Goal: Task Accomplishment & Management: Use online tool/utility

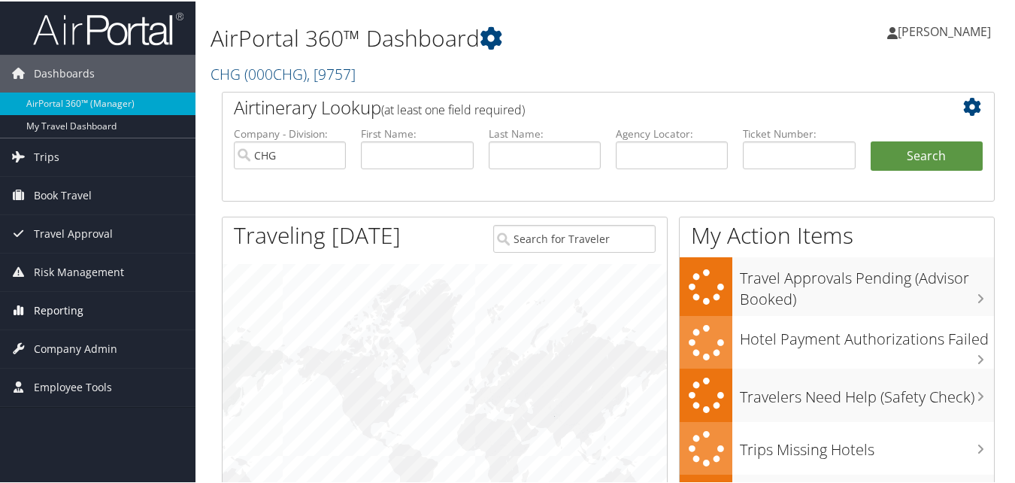
click at [65, 307] on span "Reporting" at bounding box center [59, 309] width 50 height 38
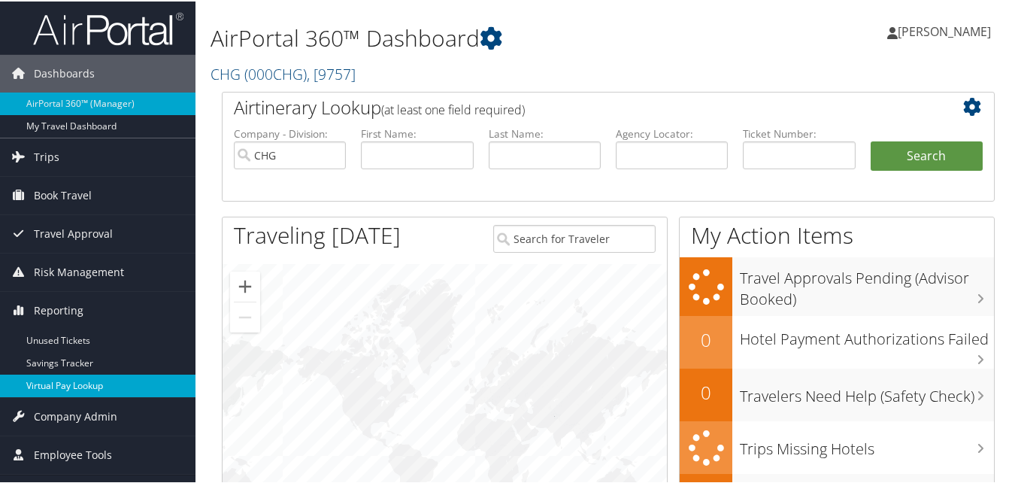
click at [65, 375] on link "Virtual Pay Lookup" at bounding box center [97, 384] width 195 height 23
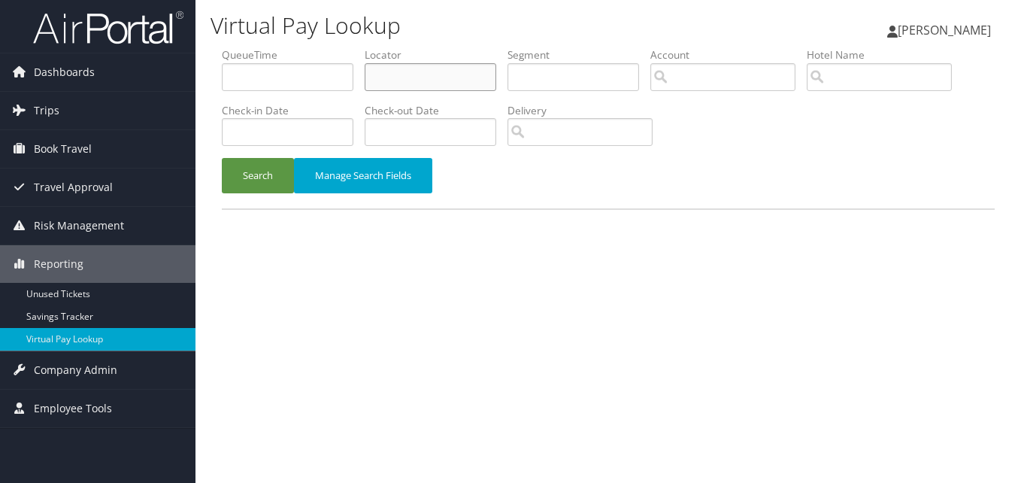
click at [400, 71] on input "text" at bounding box center [431, 77] width 132 height 28
paste input "YAKLCK"
type input "YAKLCK"
click at [222, 158] on button "Search" at bounding box center [258, 175] width 72 height 35
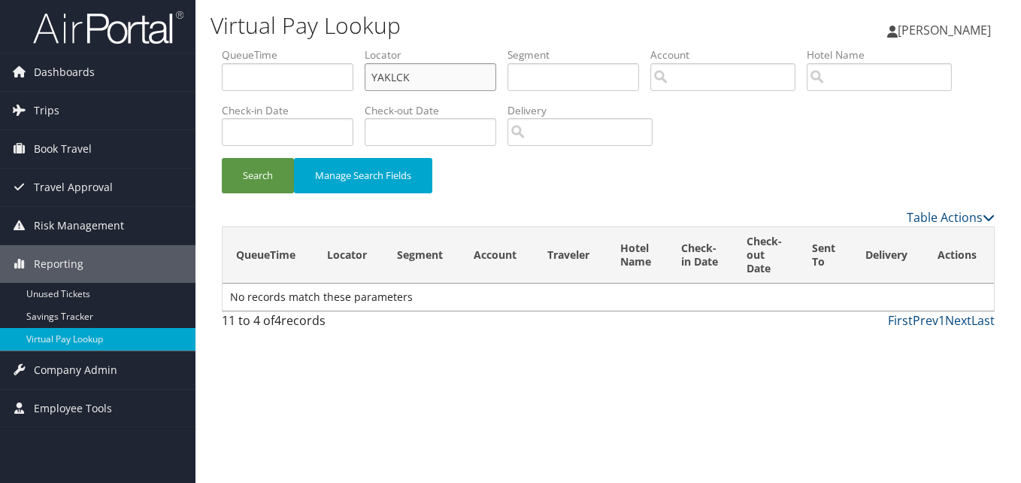
click at [374, 75] on input "YAKLCK" at bounding box center [431, 77] width 132 height 28
click at [268, 180] on button "Search" at bounding box center [258, 175] width 72 height 35
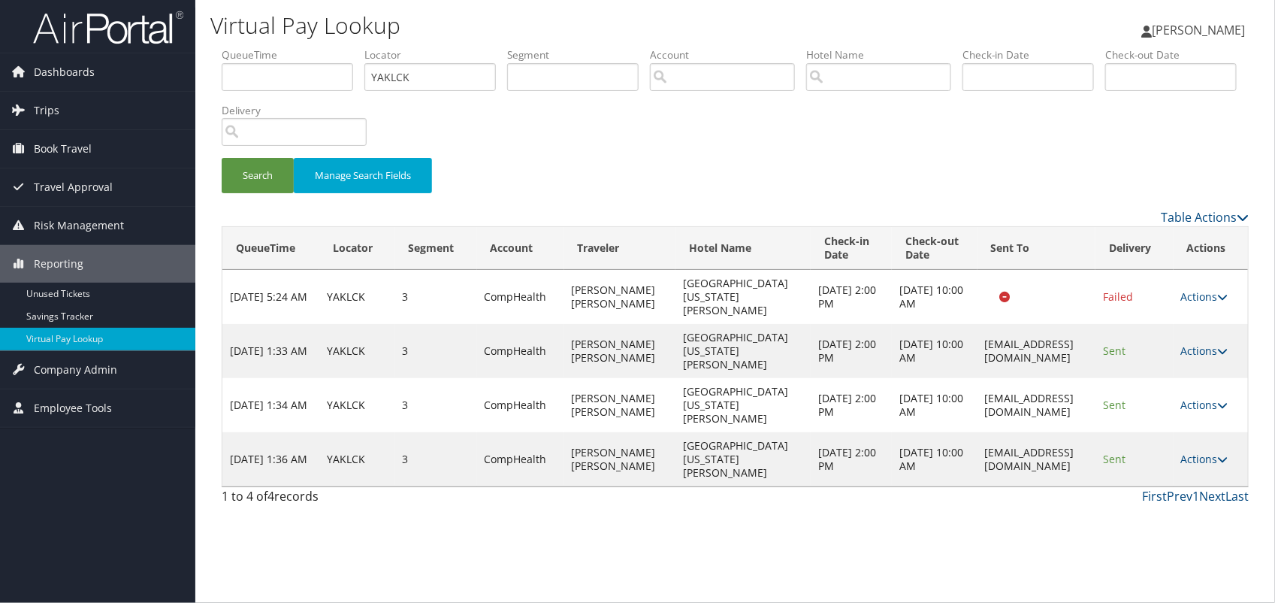
click at [1020, 452] on link "Actions" at bounding box center [1204, 459] width 47 height 14
click at [1020, 455] on link "Logs" at bounding box center [1177, 459] width 95 height 26
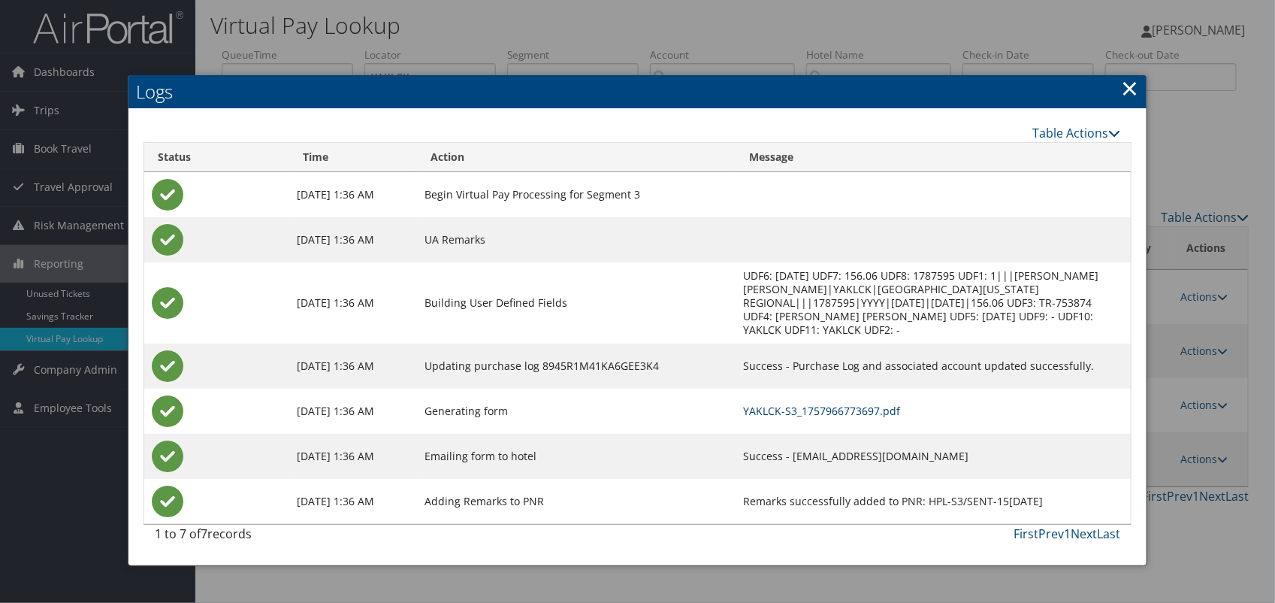
click at [821, 404] on link "YAKLCK-S3_1757966773697.pdf" at bounding box center [821, 411] width 157 height 14
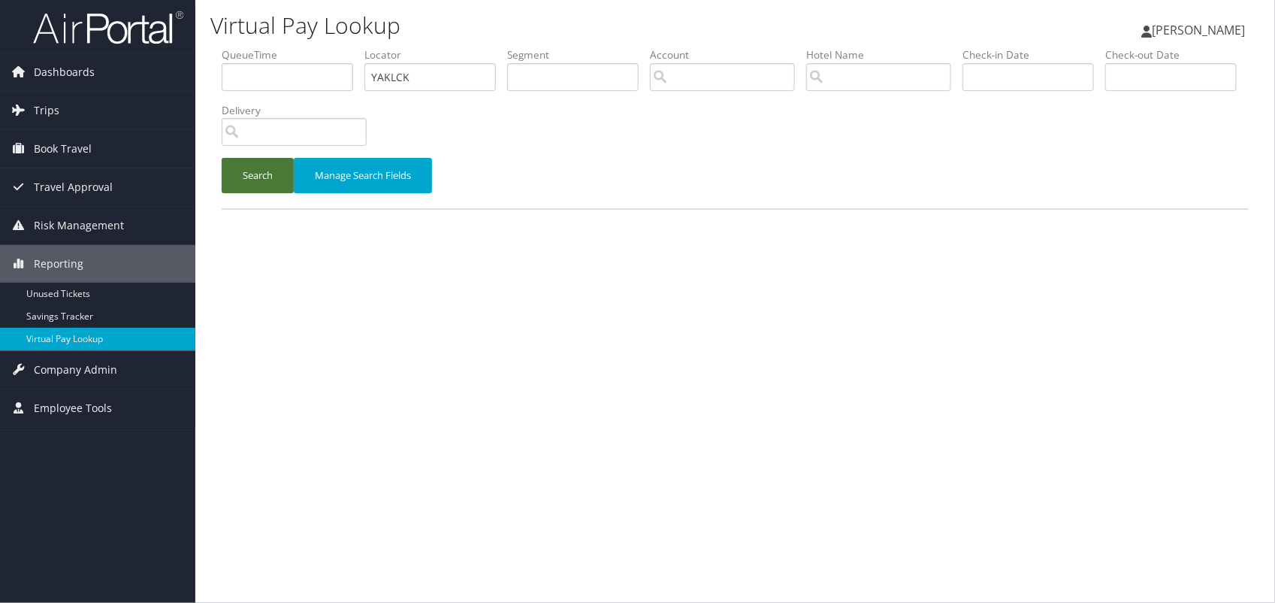
click at [244, 165] on button "Search" at bounding box center [258, 175] width 72 height 35
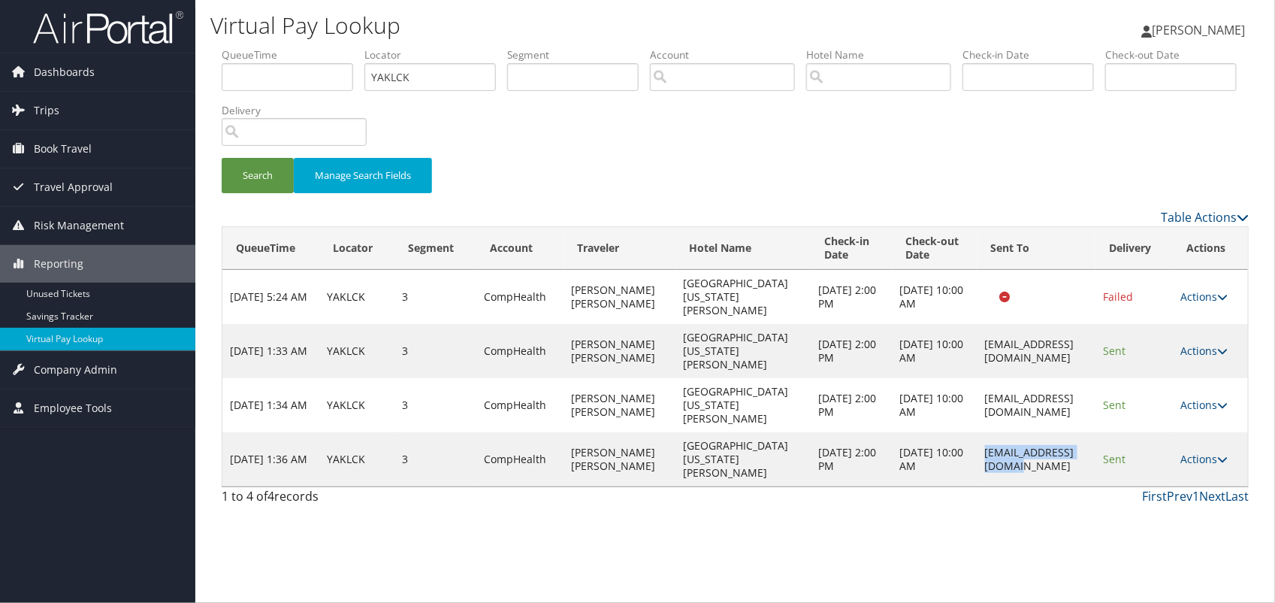
drag, startPoint x: 1077, startPoint y: 414, endPoint x: 947, endPoint y: 418, distance: 130.1
click at [978, 432] on td "[EMAIL_ADDRESS][DOMAIN_NAME]" at bounding box center [1037, 459] width 119 height 54
copy td "[EMAIL_ADDRESS][DOMAIN_NAME]"
click at [1215, 452] on link "Actions" at bounding box center [1204, 459] width 47 height 14
click at [1165, 455] on link "Logs" at bounding box center [1177, 459] width 95 height 26
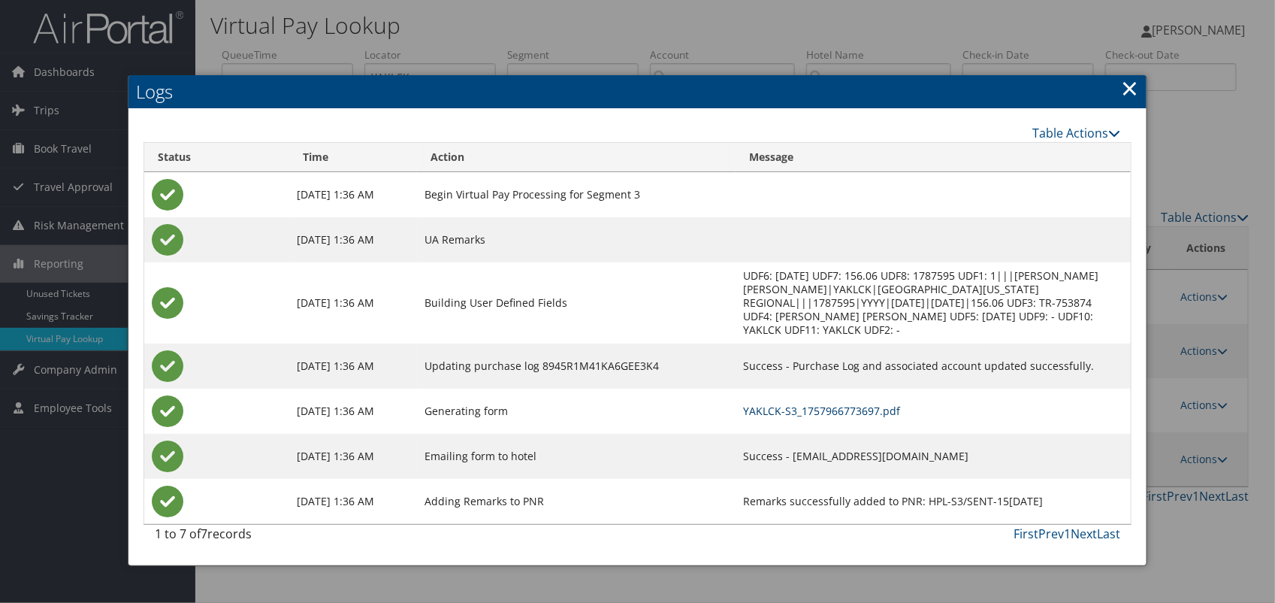
click at [803, 404] on link "YAKLCK-S3_1757966773697.pdf" at bounding box center [821, 411] width 157 height 14
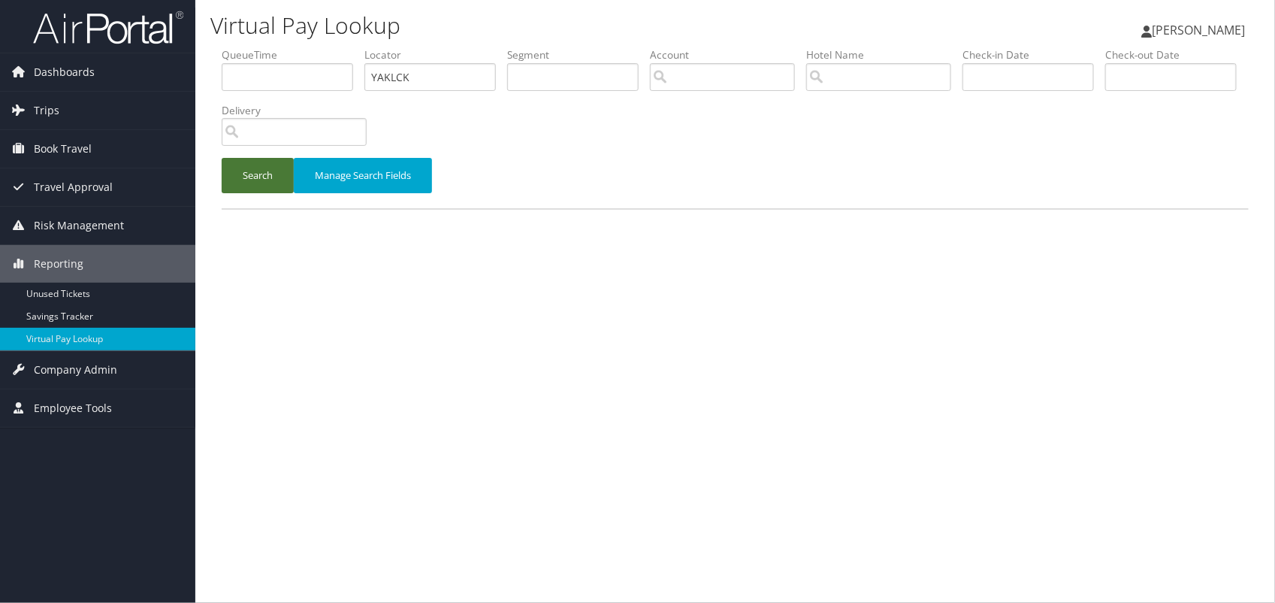
click at [260, 165] on button "Search" at bounding box center [258, 175] width 72 height 35
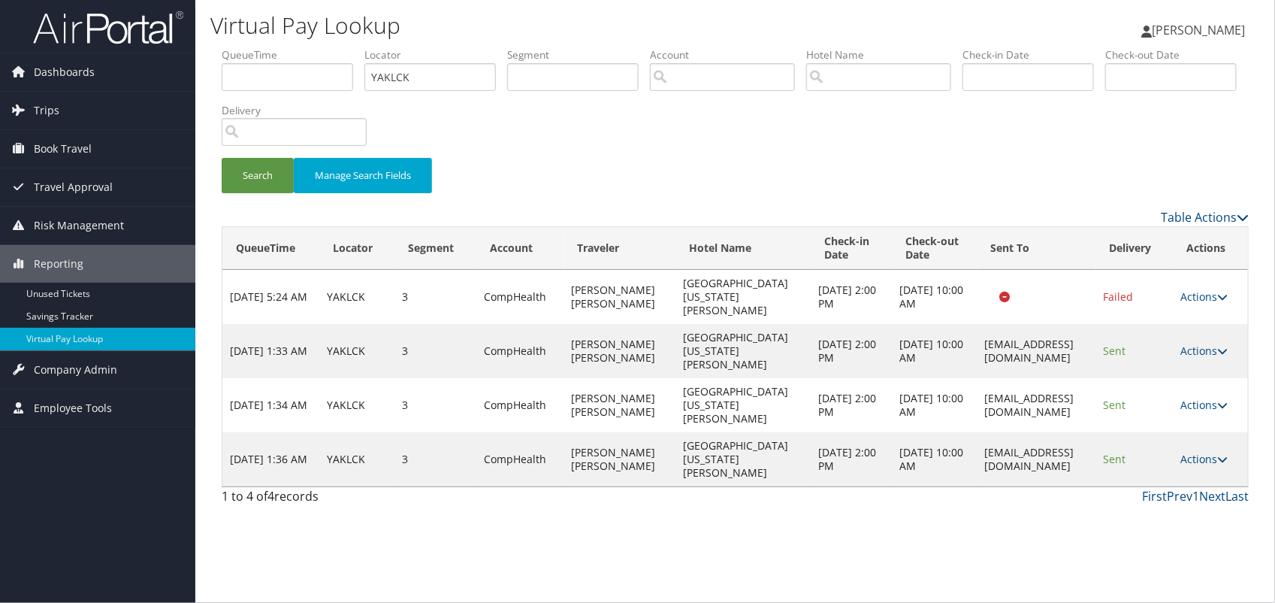
click at [991, 432] on td "[EMAIL_ADDRESS][DOMAIN_NAME]" at bounding box center [1037, 459] width 119 height 54
click at [992, 432] on td "[EMAIL_ADDRESS][DOMAIN_NAME]" at bounding box center [1037, 459] width 119 height 54
copy td "[EMAIL_ADDRESS][DOMAIN_NAME]"
